Goal: Book appointment/travel/reservation

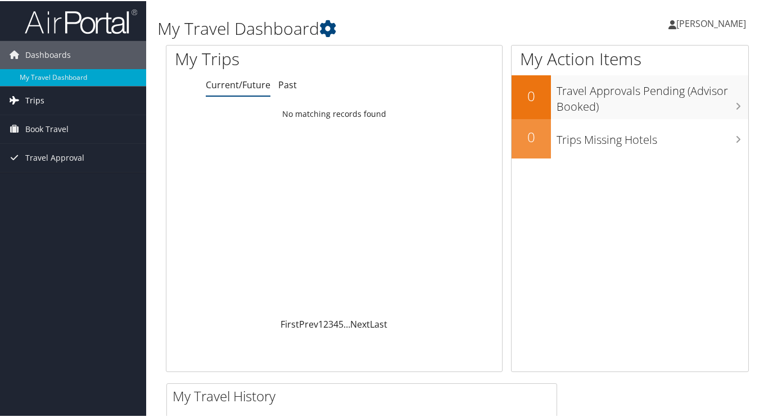
drag, startPoint x: 30, startPoint y: 102, endPoint x: 46, endPoint y: 110, distance: 17.1
click at [30, 102] on span "Trips" at bounding box center [34, 99] width 19 height 28
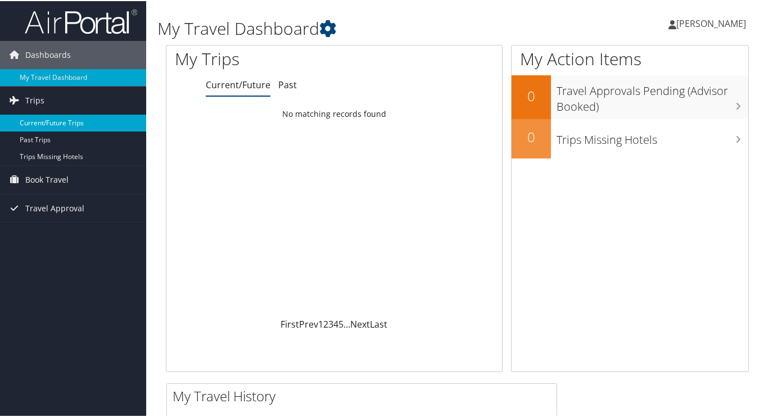
click at [53, 125] on link "Current/Future Trips" at bounding box center [73, 122] width 146 height 17
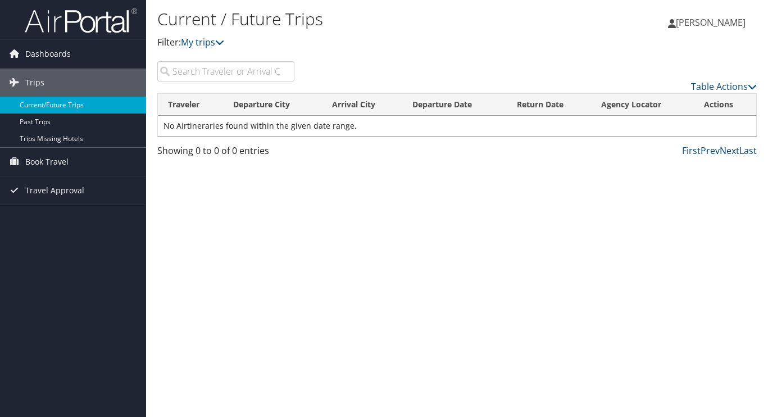
click at [698, 22] on span "[PERSON_NAME]" at bounding box center [711, 22] width 70 height 12
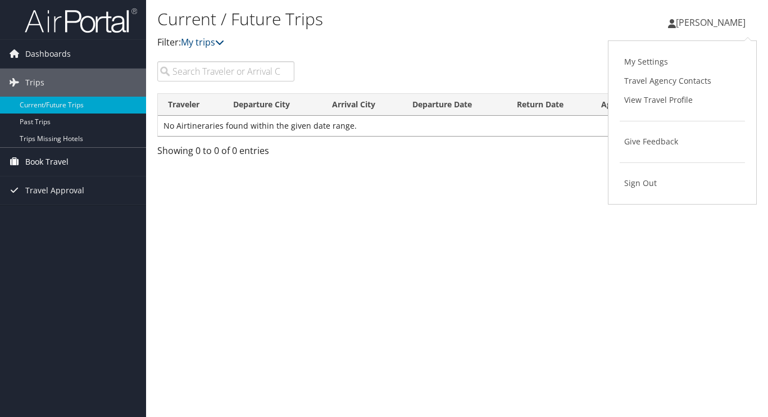
click at [56, 160] on span "Book Travel" at bounding box center [46, 162] width 43 height 28
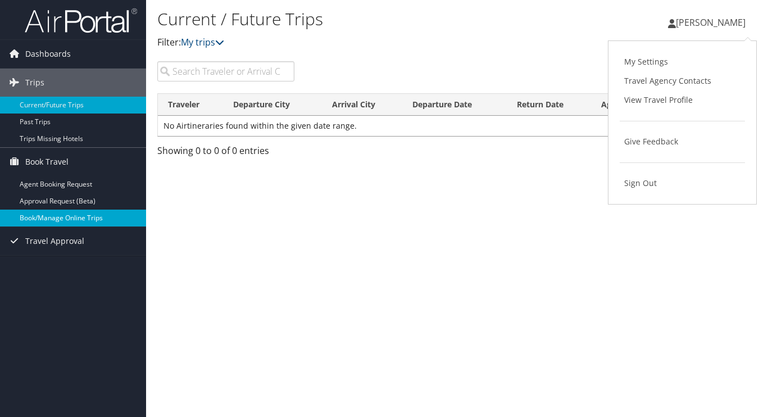
click at [53, 219] on link "Book/Manage Online Trips" at bounding box center [73, 218] width 146 height 17
